Goal: Information Seeking & Learning: Learn about a topic

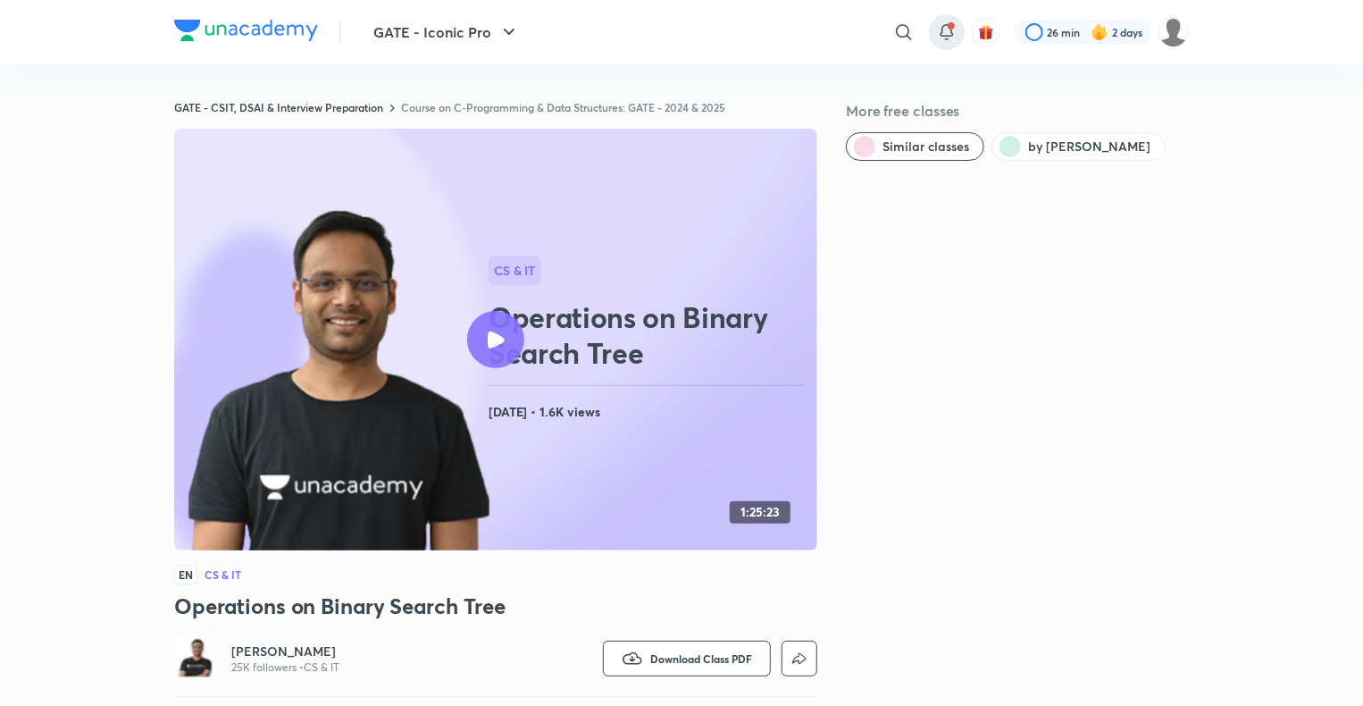
click at [947, 32] on icon at bounding box center [946, 31] width 21 height 21
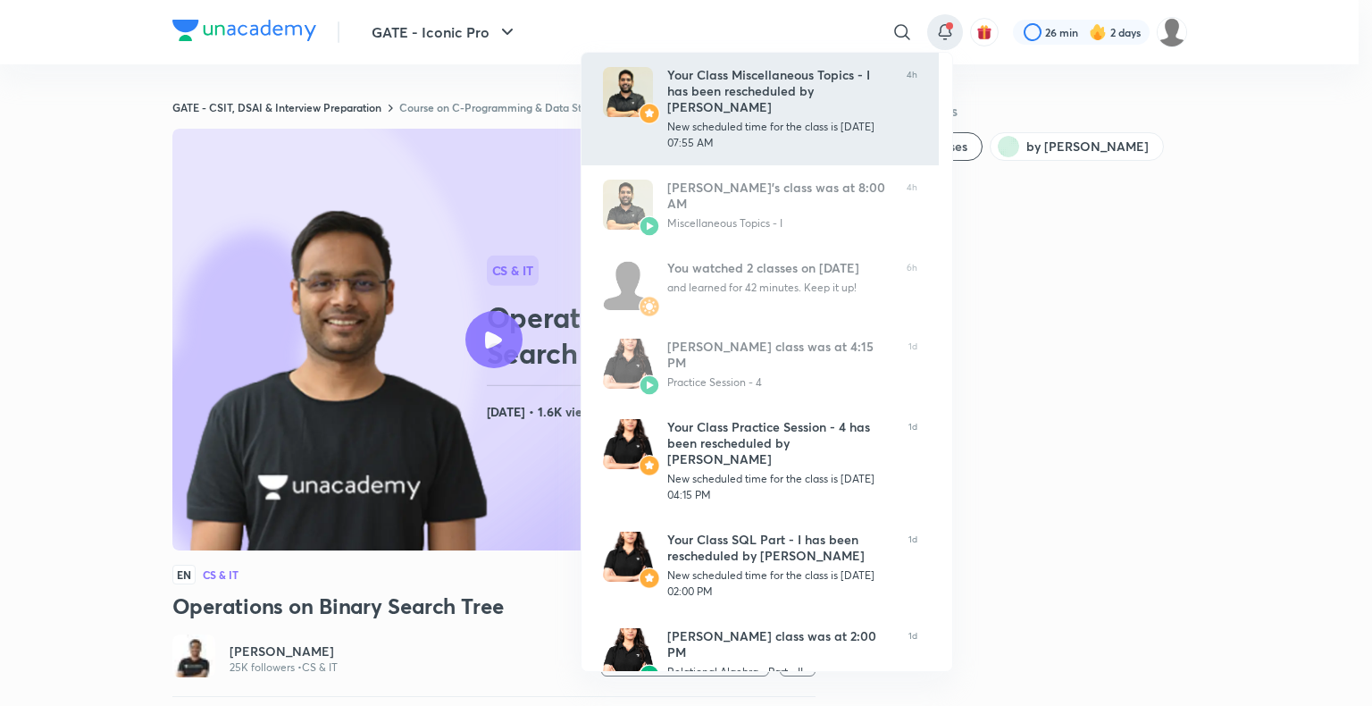
click at [758, 129] on div "New scheduled time for the class is 09 Sep, 07:55 AM" at bounding box center [779, 135] width 225 height 32
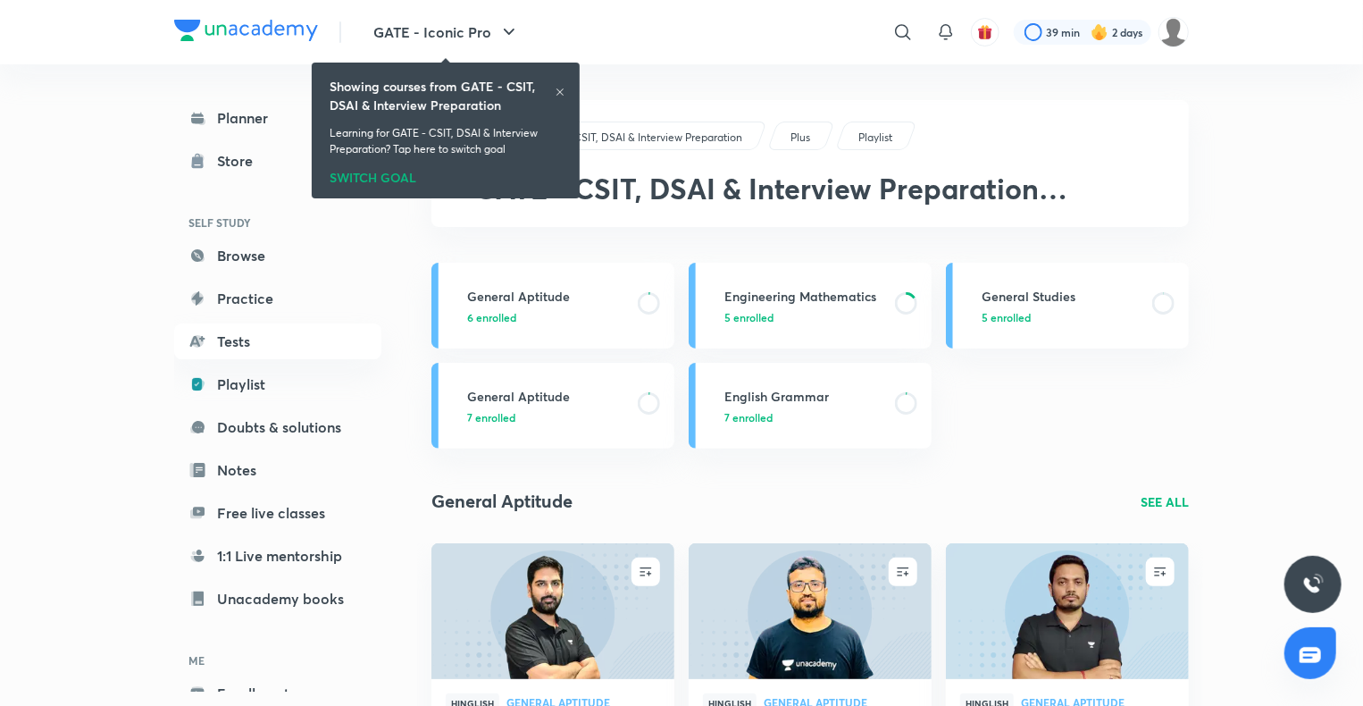
click at [557, 96] on icon at bounding box center [560, 92] width 11 height 11
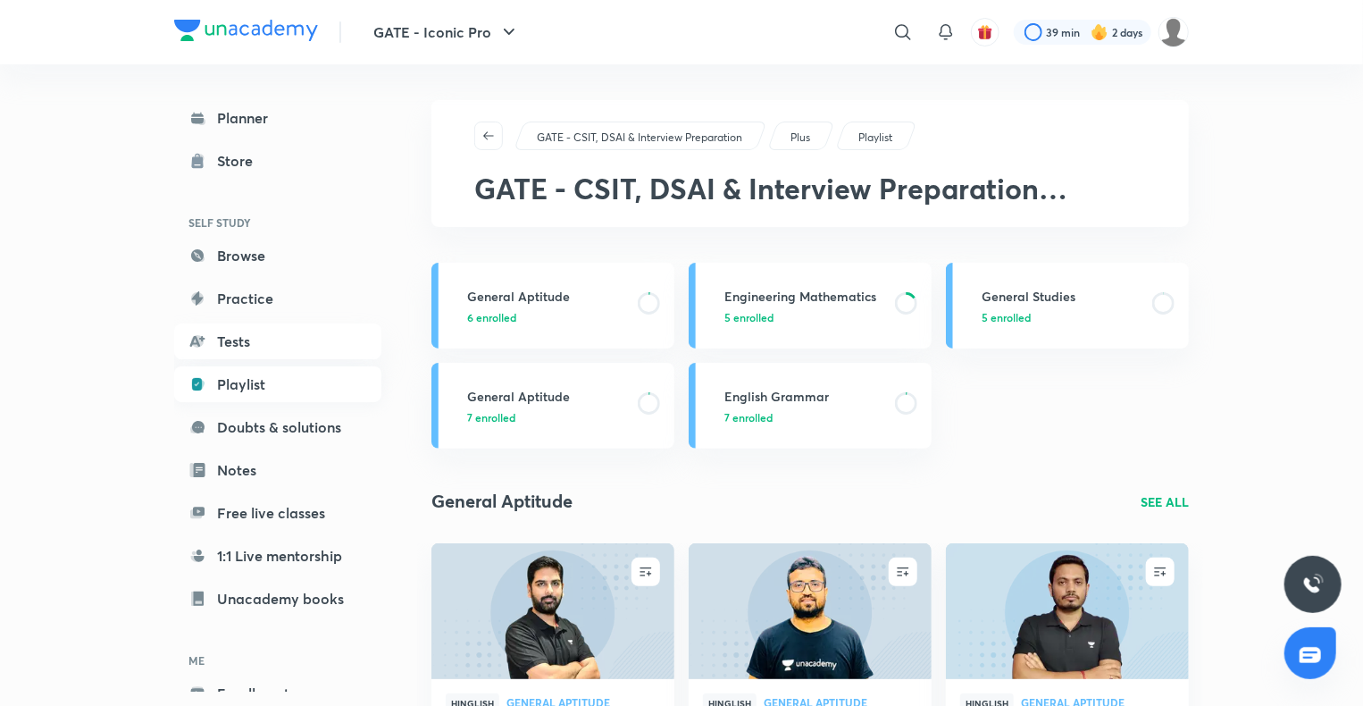
click at [278, 387] on link "Playlist" at bounding box center [277, 384] width 207 height 36
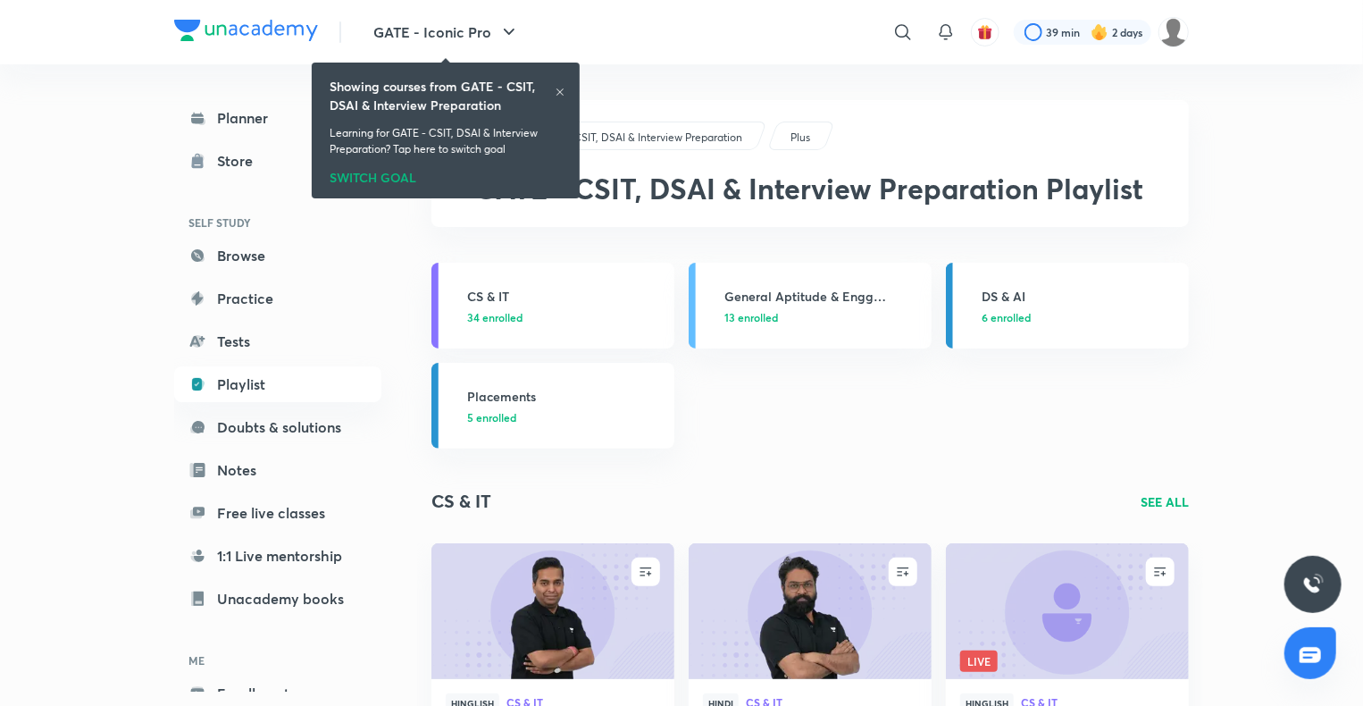
click at [564, 92] on icon at bounding box center [560, 92] width 11 height 11
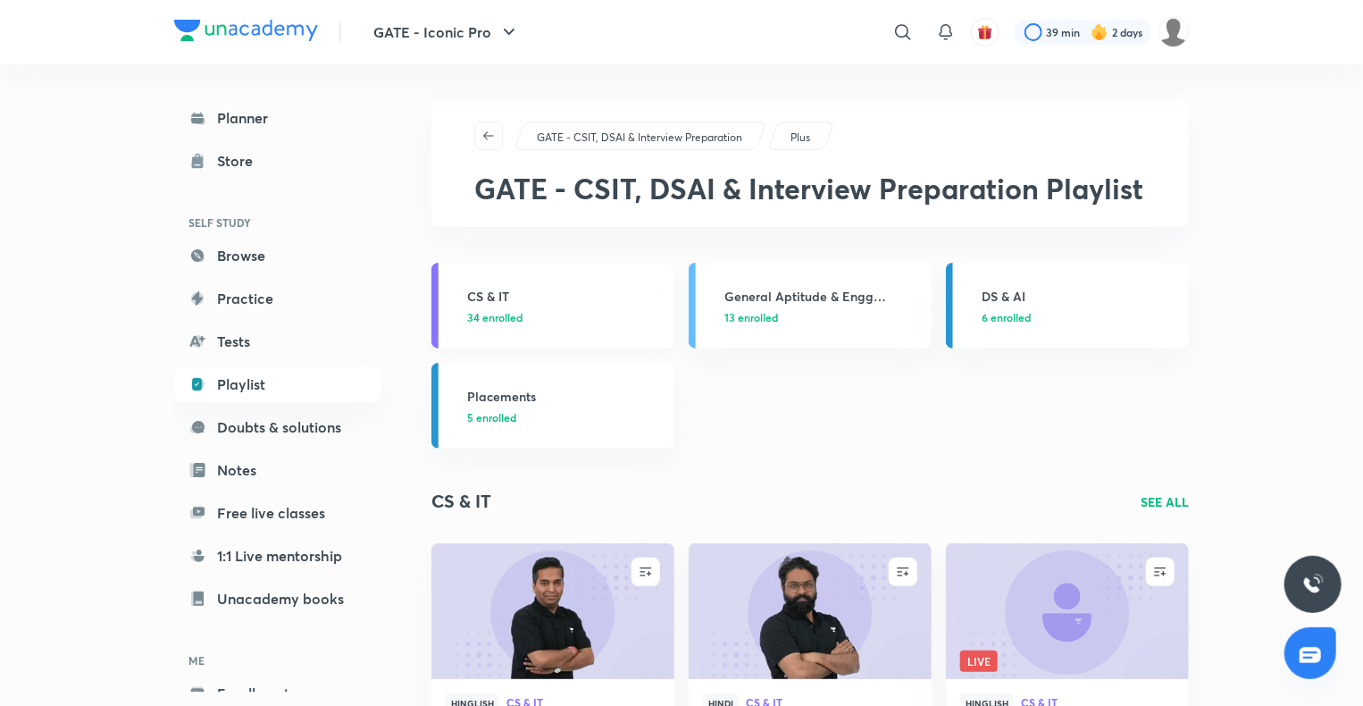
click at [528, 288] on h3 "CS & IT" at bounding box center [565, 296] width 196 height 19
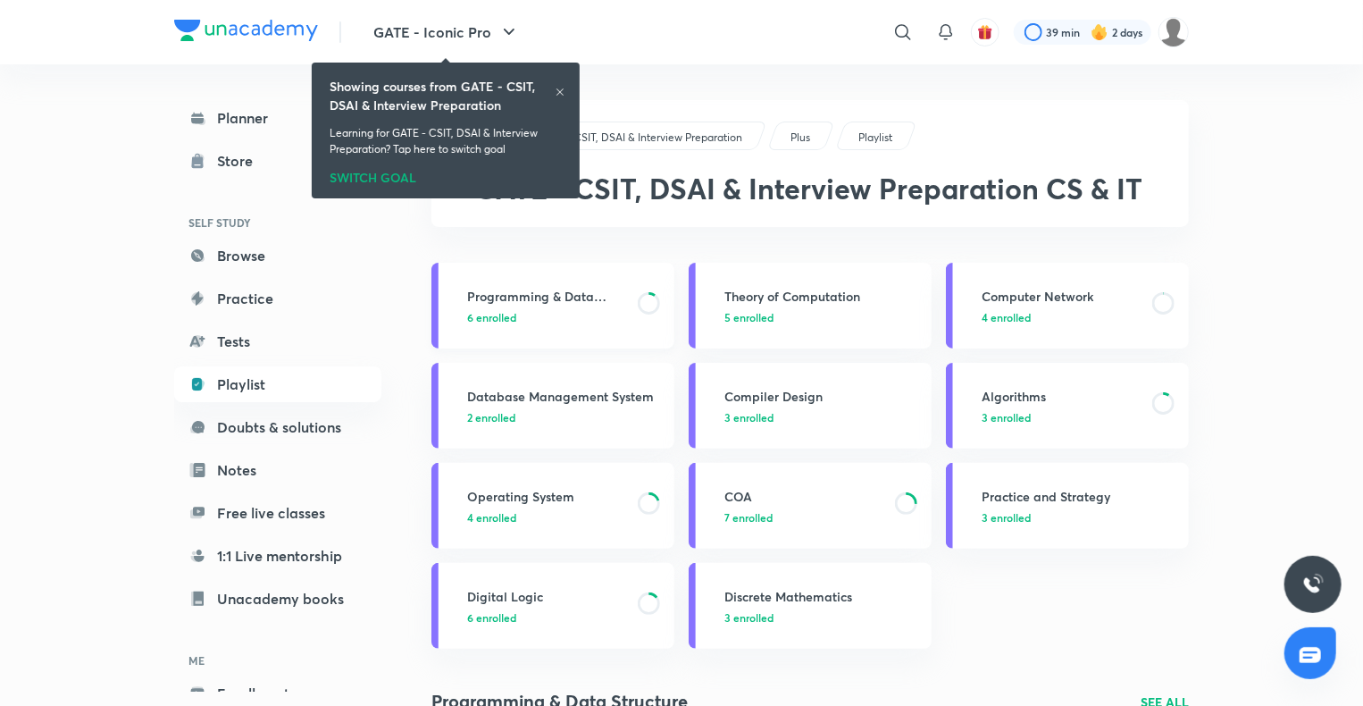
click at [539, 307] on div "Programming & Data Structure 6 enrolled" at bounding box center [565, 306] width 196 height 38
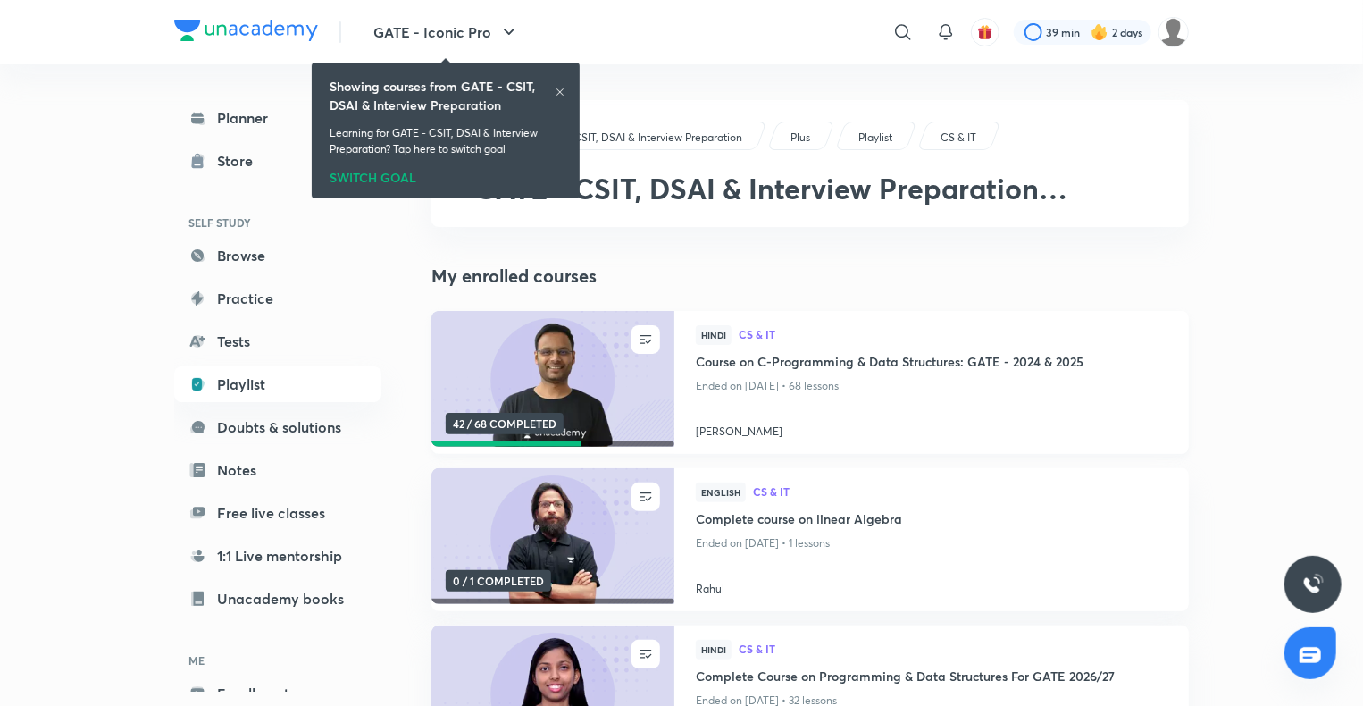
click at [750, 374] on p "Ended on [DATE] • 68 lessons" at bounding box center [932, 385] width 472 height 23
click at [750, 360] on h4 "Course on C-Programming & Data Structures: GATE - 2024 & 2025" at bounding box center [932, 363] width 472 height 22
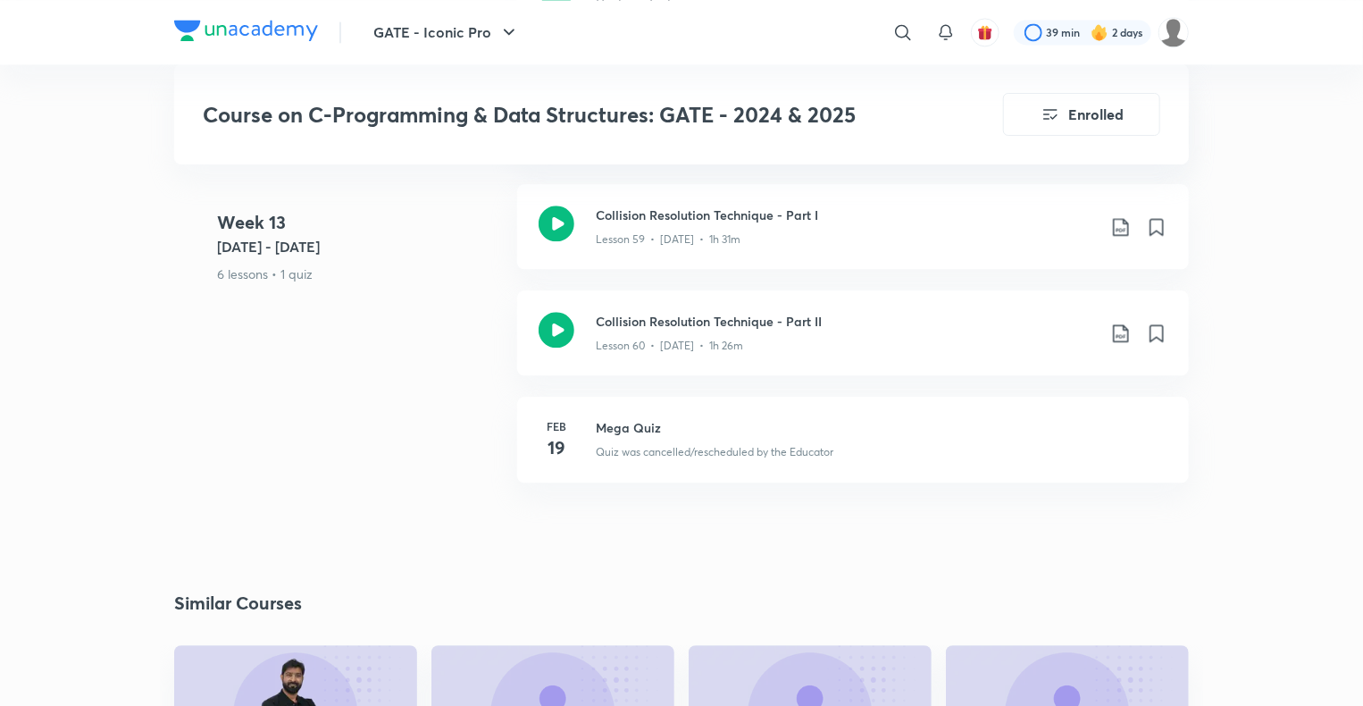
scroll to position [8832, 0]
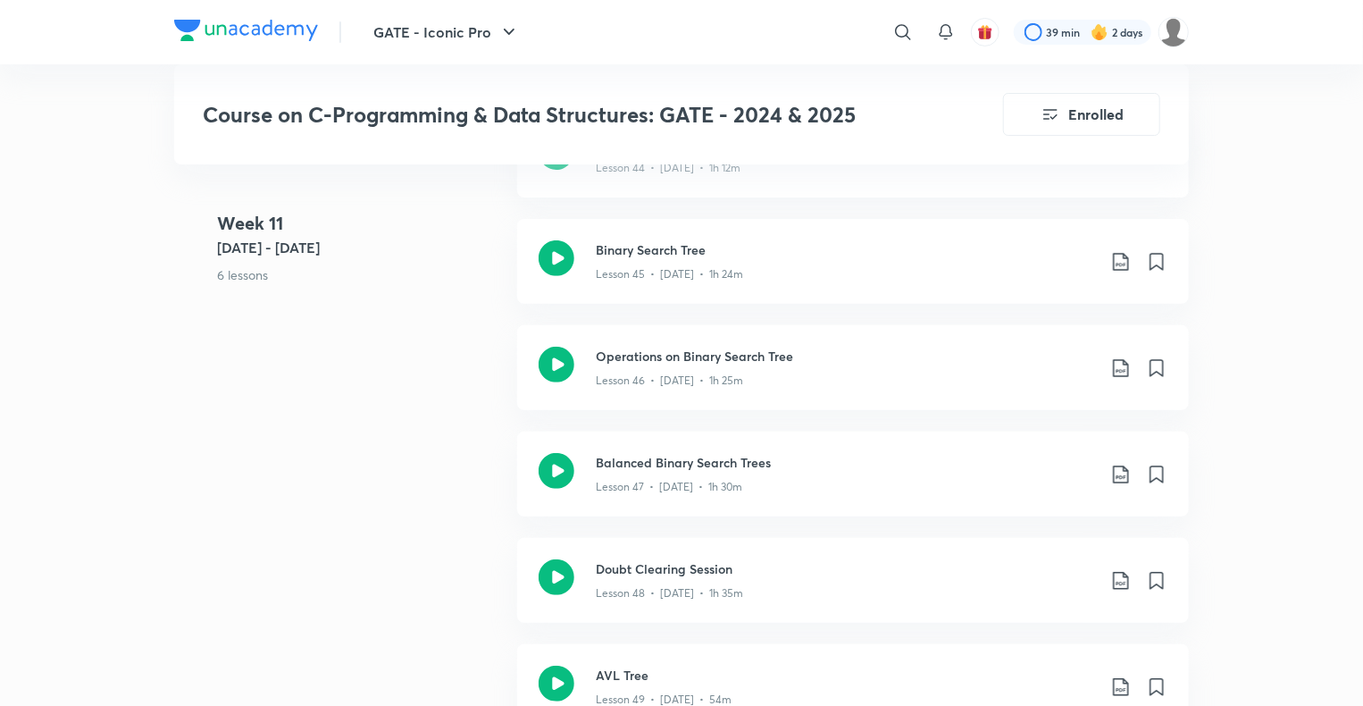
scroll to position [6993, 0]
click at [710, 466] on h3 "Balanced Binary Search Trees" at bounding box center [846, 463] width 500 height 19
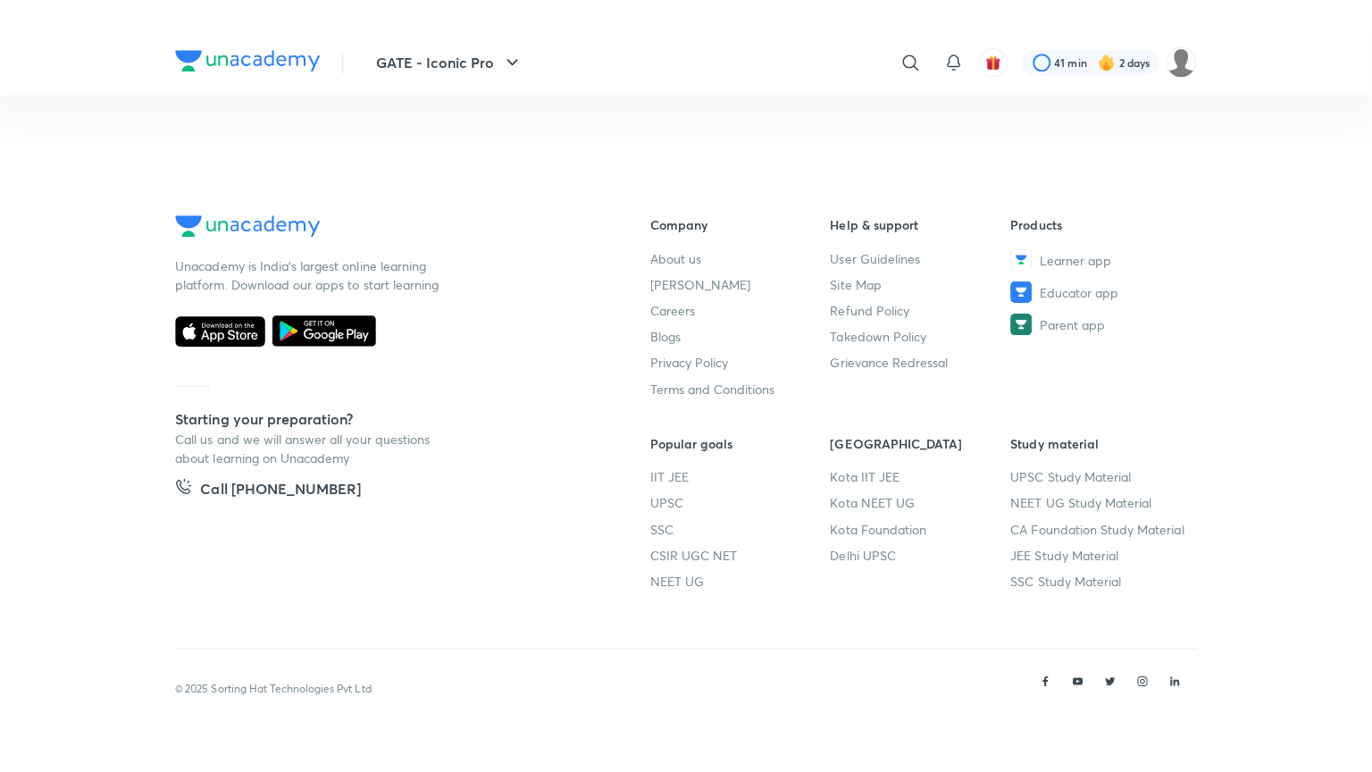
scroll to position [927, 0]
